Goal: Obtain resource: Obtain resource

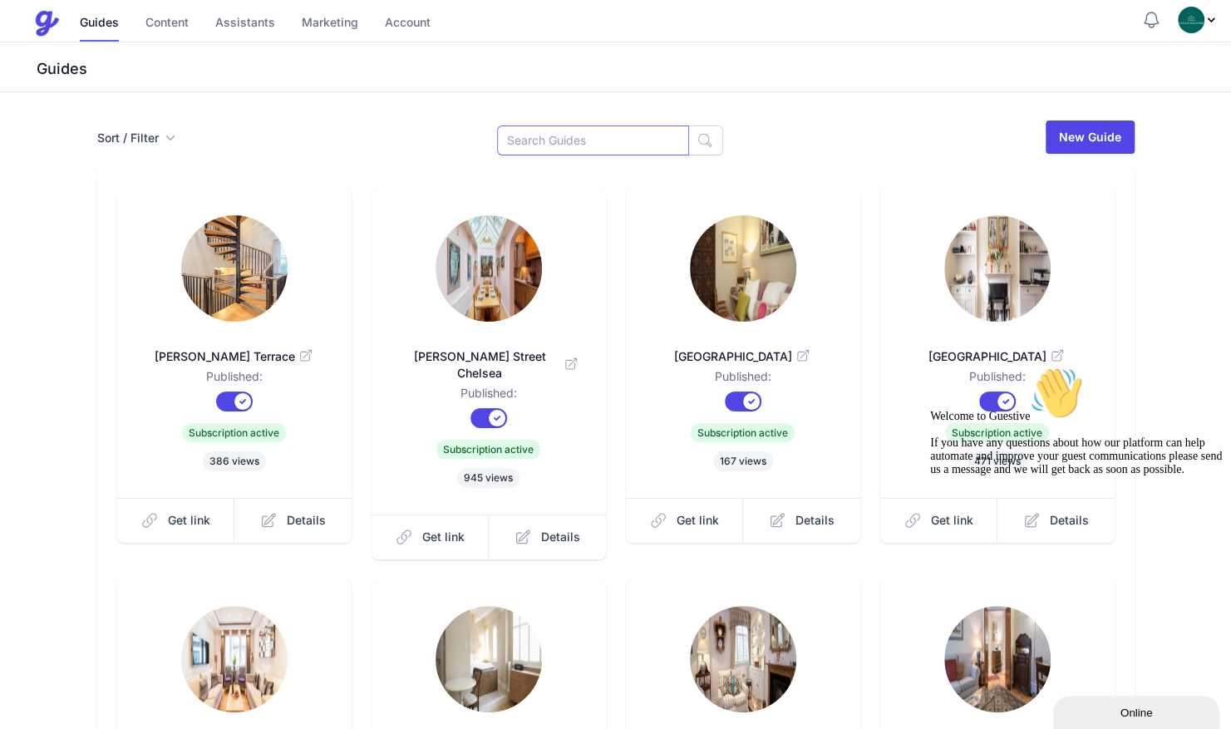
click at [544, 135] on input at bounding box center [593, 140] width 192 height 30
type input "rege"
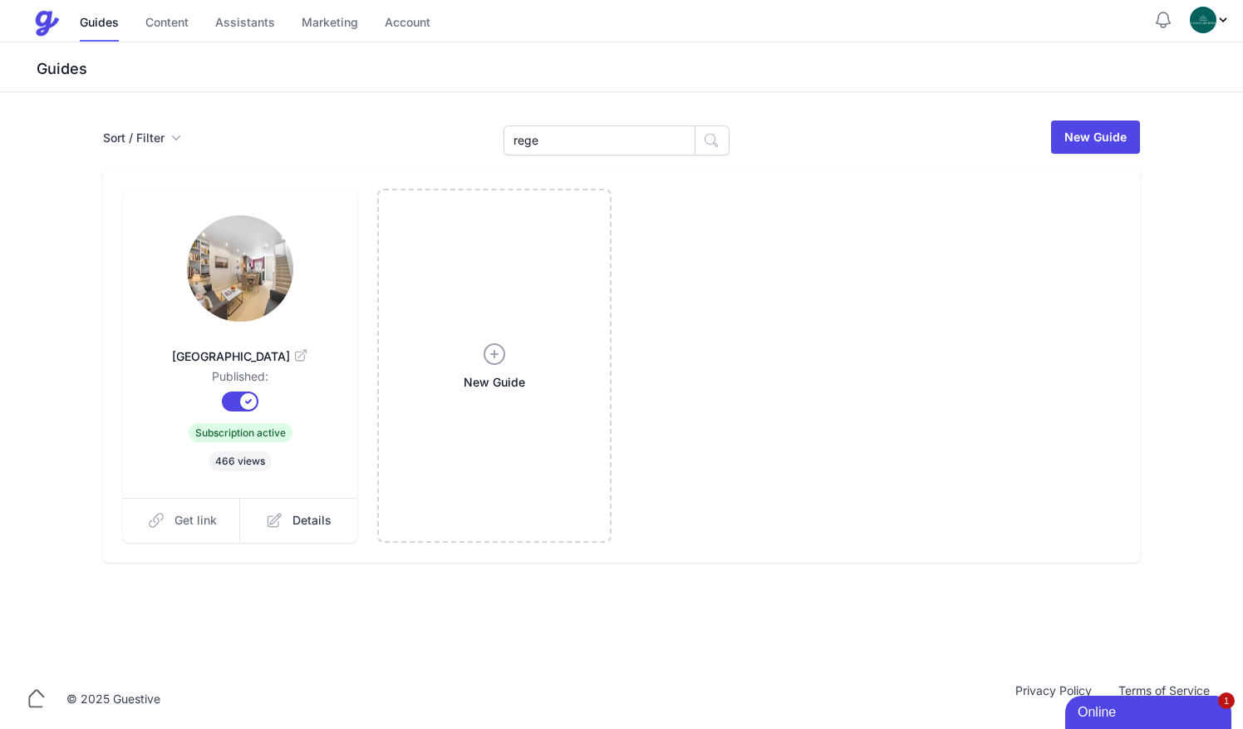
click at [204, 531] on link "Get link" at bounding box center [182, 520] width 118 height 45
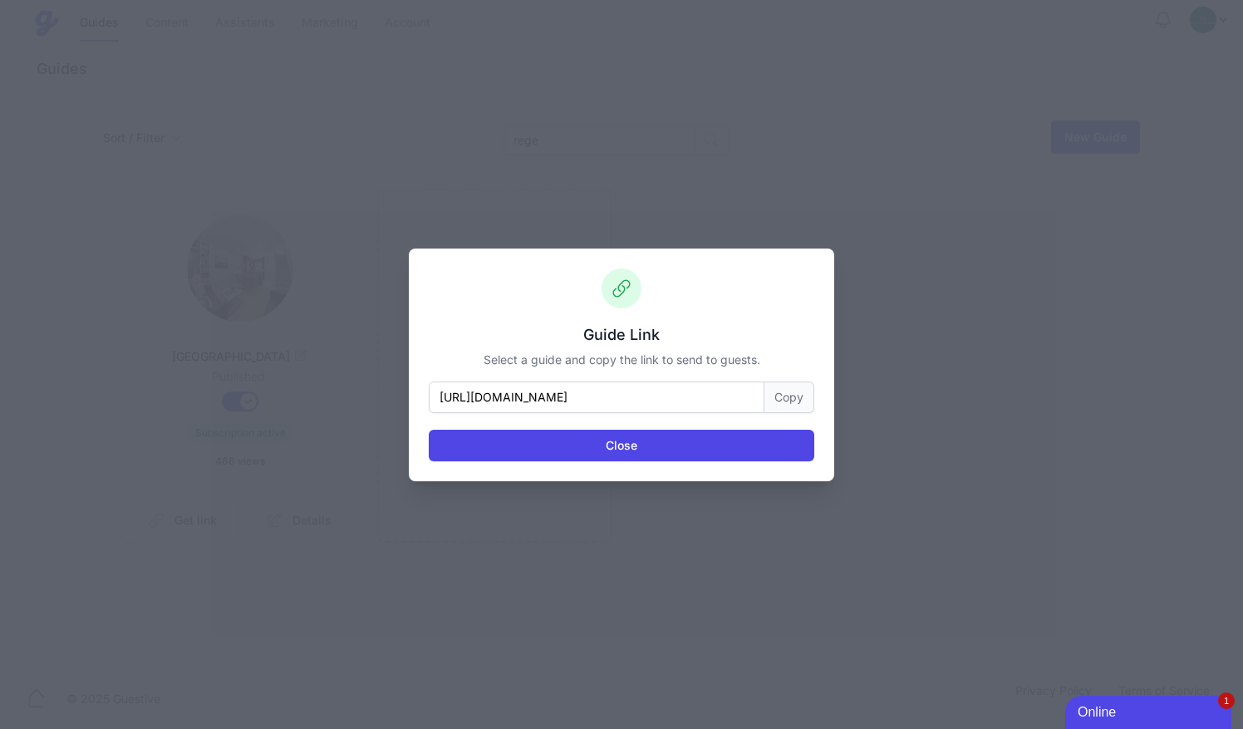
click at [790, 401] on button "Copy" at bounding box center [790, 397] width 50 height 32
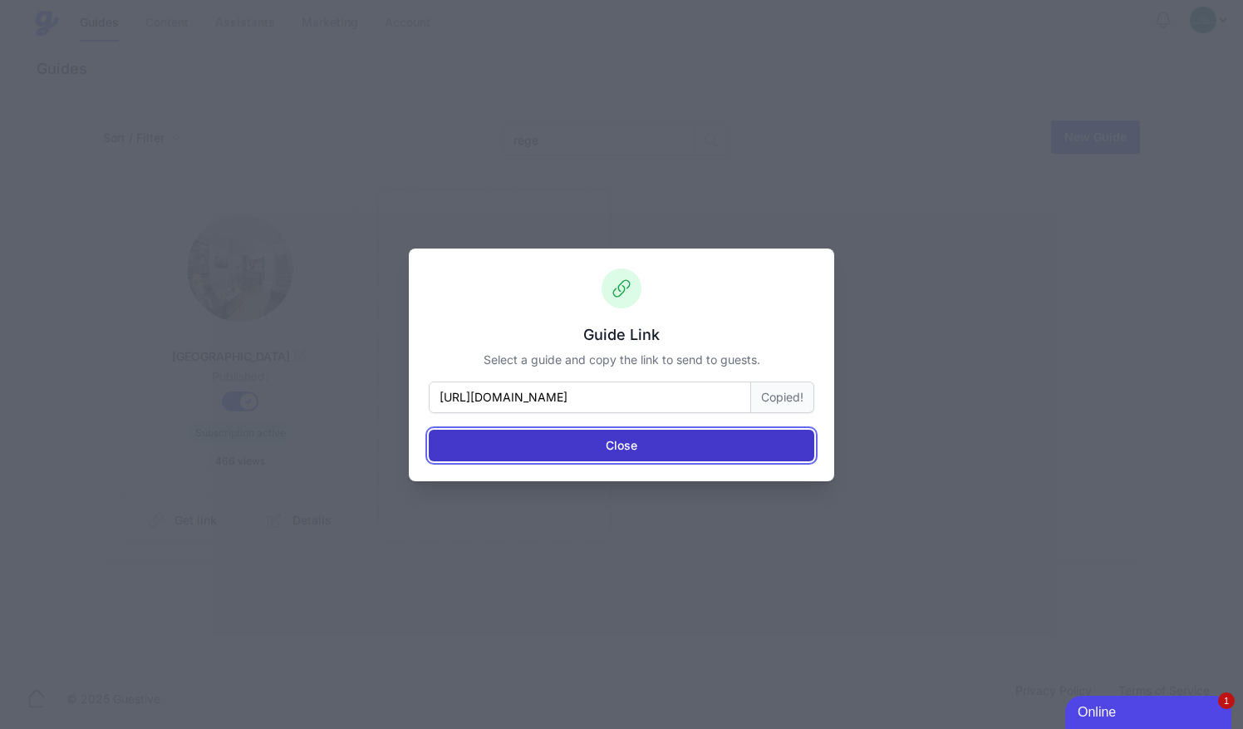
click at [562, 445] on button "Close" at bounding box center [622, 446] width 386 height 32
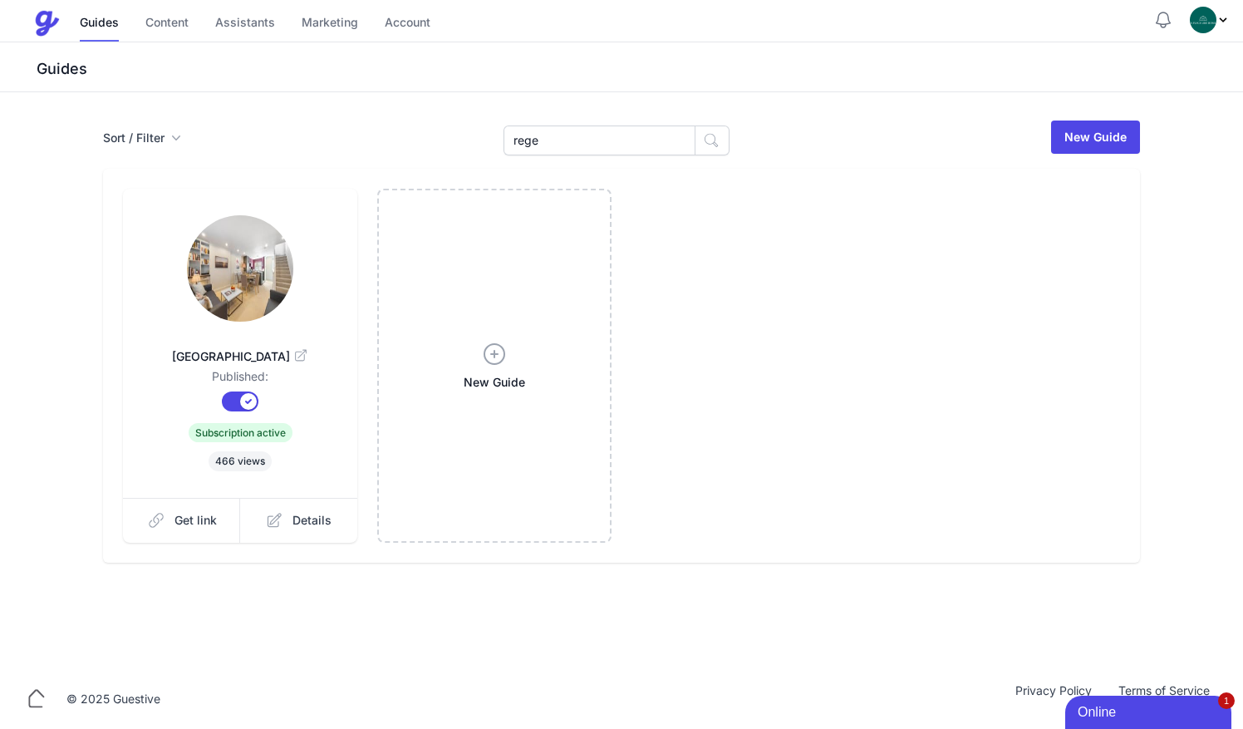
click at [260, 226] on img at bounding box center [240, 268] width 106 height 106
